Goal: Navigation & Orientation: Find specific page/section

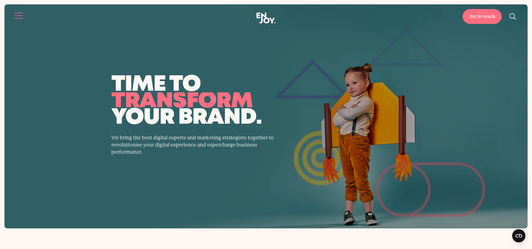
click at [21, 15] on button "Site navigation" at bounding box center [19, 16] width 12 height 12
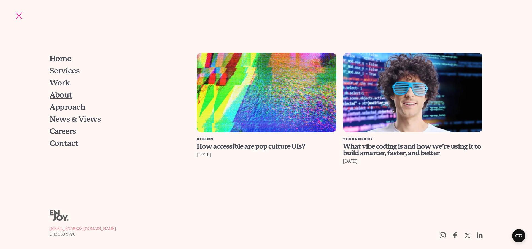
click at [61, 95] on span "About" at bounding box center [61, 95] width 23 height 8
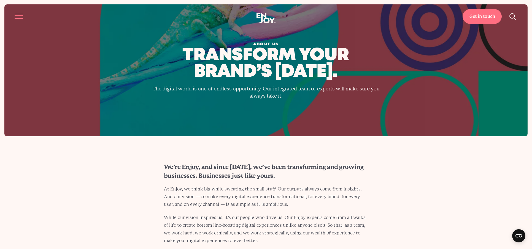
click at [15, 13] on button "Site navigation" at bounding box center [19, 16] width 12 height 12
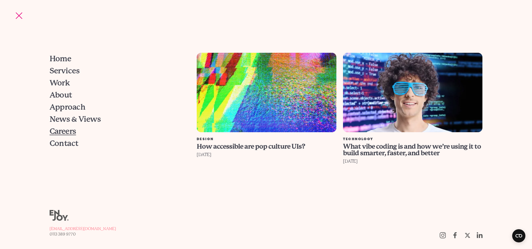
click at [71, 133] on span "Careers" at bounding box center [63, 132] width 26 height 8
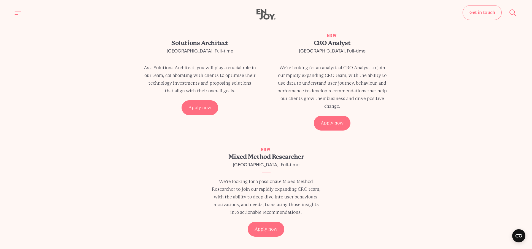
scroll to position [140, 0]
click at [18, 10] on button "Site navigation" at bounding box center [19, 12] width 12 height 12
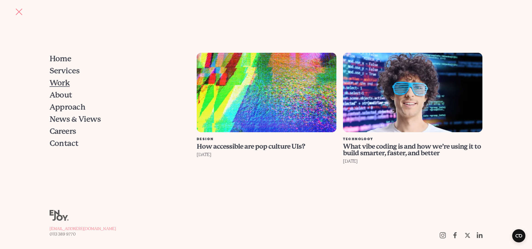
click at [59, 84] on span "Work" at bounding box center [60, 83] width 20 height 8
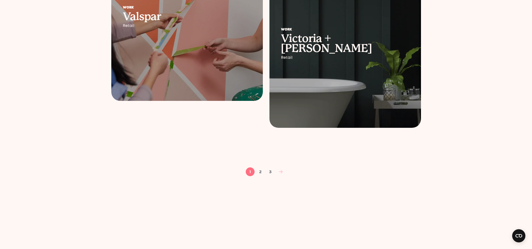
scroll to position [846, 0]
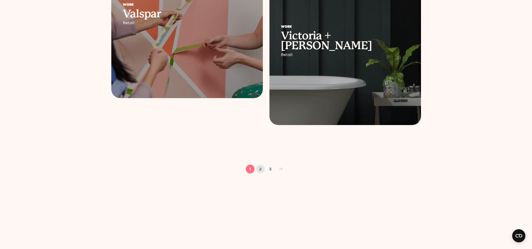
click at [259, 168] on link "2" at bounding box center [260, 169] width 9 height 9
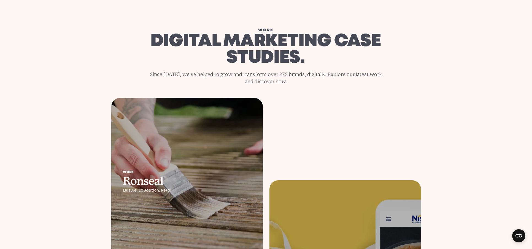
scroll to position [31, 0]
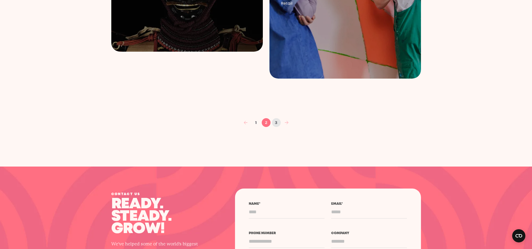
click at [276, 123] on link "3" at bounding box center [276, 122] width 9 height 9
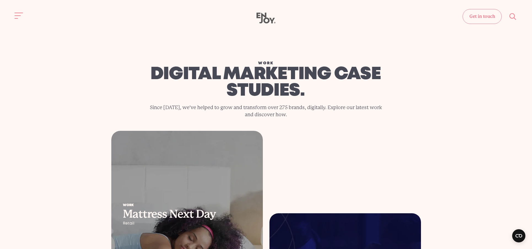
scroll to position [0, 0]
click at [17, 15] on span "Site navigation" at bounding box center [19, 15] width 8 height 1
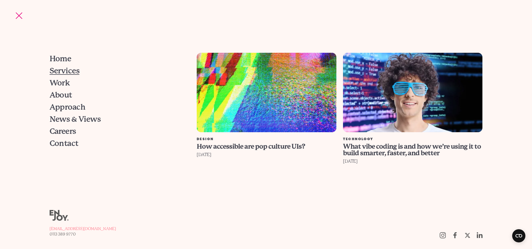
click at [75, 68] on span "Services" at bounding box center [65, 71] width 30 height 8
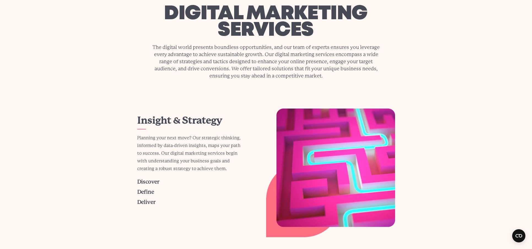
scroll to position [29, 0]
